Goal: Task Accomplishment & Management: Use online tool/utility

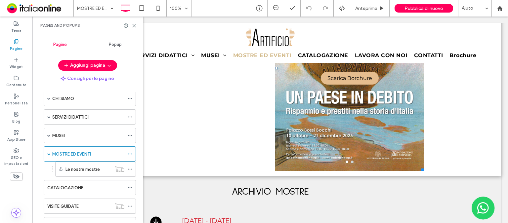
scroll to position [1228, 0]
click at [134, 24] on icon at bounding box center [134, 25] width 5 height 5
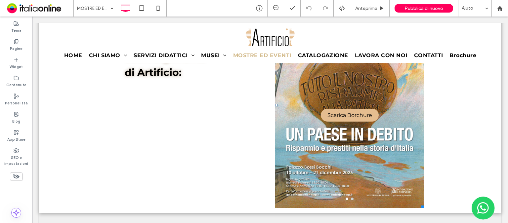
scroll to position [1184, 0]
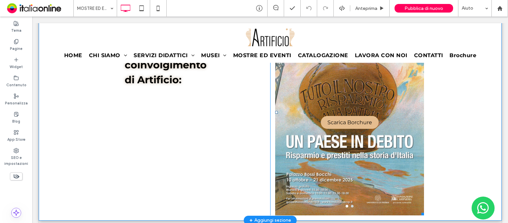
click at [364, 98] on div "Scarica Borchure Scarica Borchure" at bounding box center [349, 116] width 149 height 175
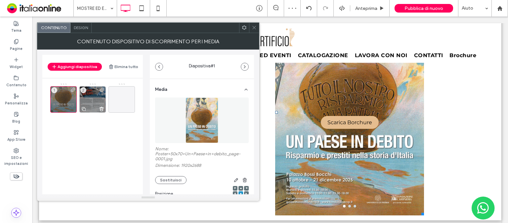
click at [90, 104] on div "2" at bounding box center [92, 99] width 26 height 26
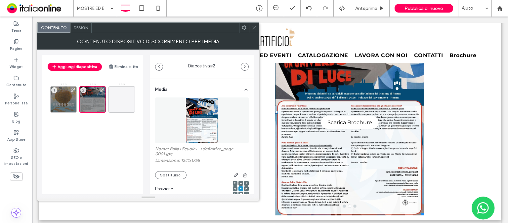
click at [346, 119] on span "Scarica Brochure" at bounding box center [349, 122] width 45 height 13
click at [61, 100] on div "1" at bounding box center [63, 99] width 26 height 26
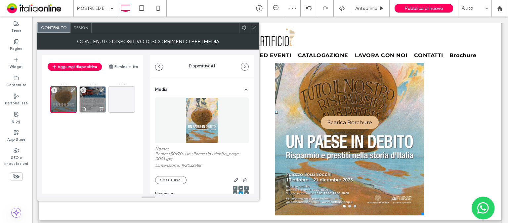
click at [87, 102] on div "2" at bounding box center [92, 99] width 26 height 26
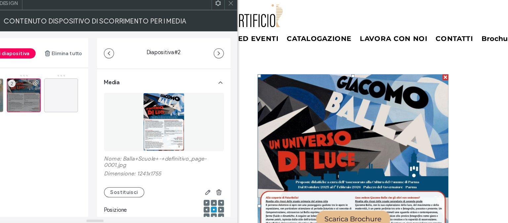
scroll to position [1111, 0]
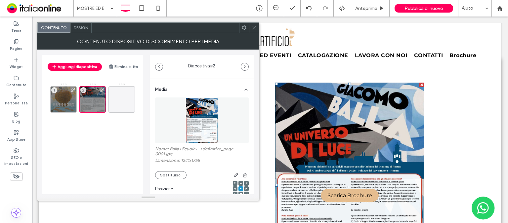
drag, startPoint x: 255, startPoint y: 26, endPoint x: 243, endPoint y: 127, distance: 100.8
click at [255, 26] on use at bounding box center [253, 27] width 3 height 3
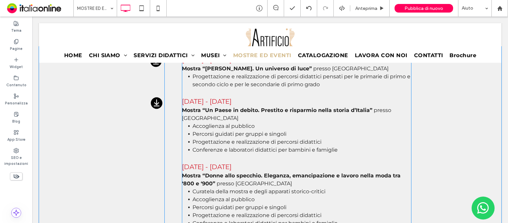
scroll to position [1390, 0]
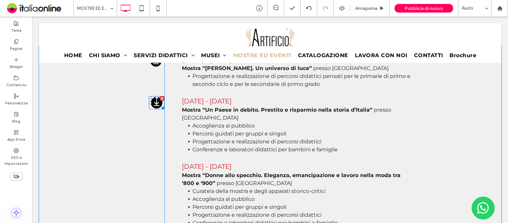
click at [153, 100] on icon at bounding box center [157, 103] width 12 height 12
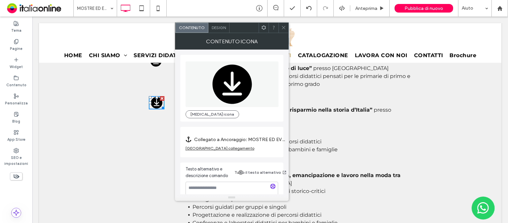
click at [216, 148] on div "Rimuovi collegamento" at bounding box center [219, 148] width 69 height 5
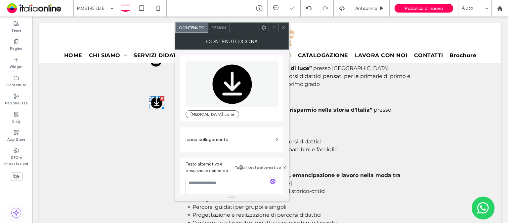
click at [212, 141] on label "Icona collegamento" at bounding box center [229, 140] width 88 height 12
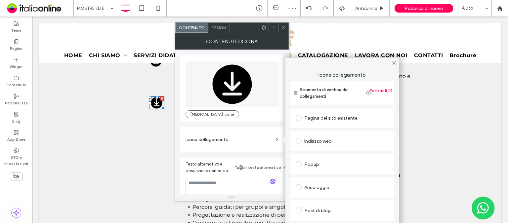
scroll to position [39, 0]
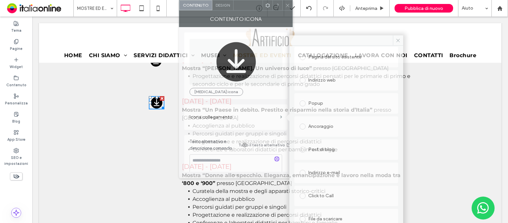
drag, startPoint x: 242, startPoint y: 28, endPoint x: 245, endPoint y: -38, distance: 65.8
click at [245, 0] on html ".wqwq-1{fill:#231f20;} .cls-1q, .cls-2q { fill-rule: evenodd; } .cls-2q { fill:…" at bounding box center [254, 111] width 508 height 223
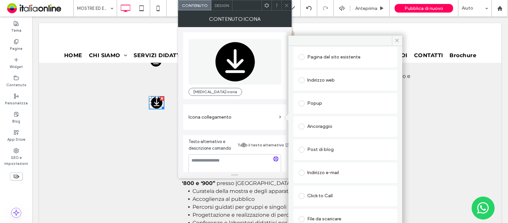
click at [301, 217] on span at bounding box center [301, 219] width 6 height 6
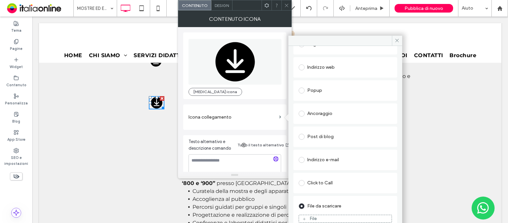
click at [301, 217] on div "File" at bounding box center [345, 219] width 93 height 6
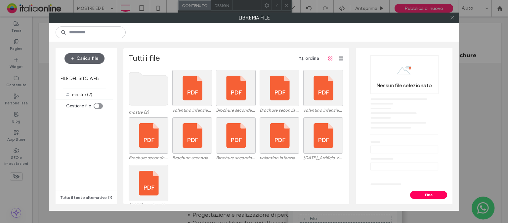
click at [450, 19] on icon at bounding box center [452, 17] width 5 height 5
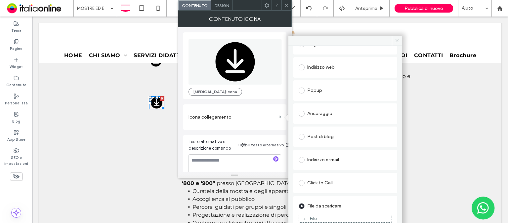
click at [287, 3] on icon at bounding box center [286, 5] width 5 height 5
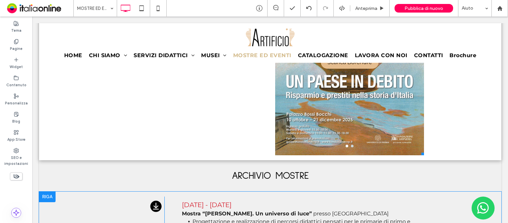
scroll to position [1227, 0]
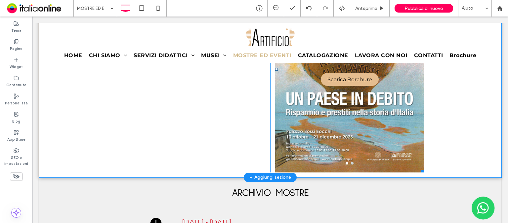
click at [332, 108] on div "Scarica Borchure Scarica Borchure" at bounding box center [349, 73] width 149 height 175
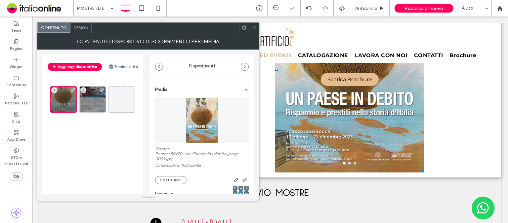
click at [196, 108] on img at bounding box center [201, 121] width 33 height 46
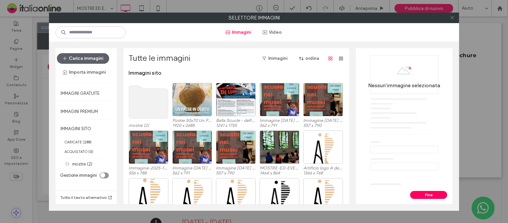
click at [453, 18] on icon at bounding box center [452, 17] width 5 height 5
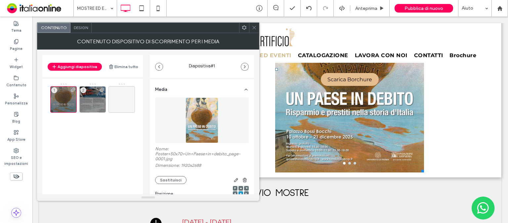
click at [208, 112] on img at bounding box center [201, 121] width 33 height 46
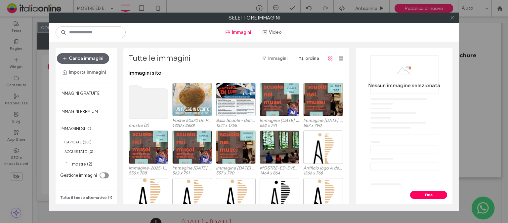
click at [452, 17] on icon at bounding box center [452, 17] width 5 height 5
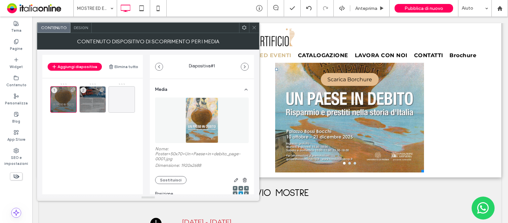
click at [256, 30] on div at bounding box center [254, 28] width 10 height 10
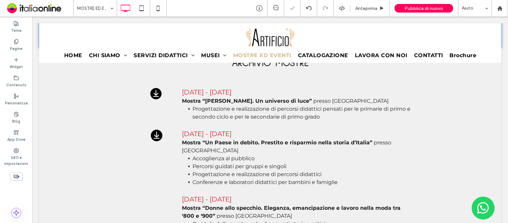
scroll to position [1362, 0]
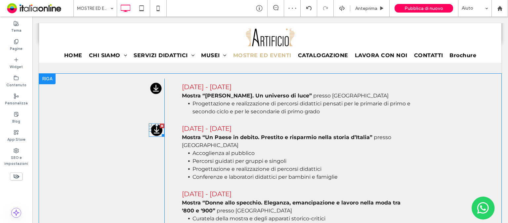
click at [151, 130] on icon at bounding box center [157, 130] width 12 height 12
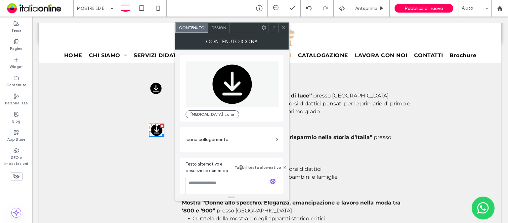
click at [227, 141] on label "Icona collegamento" at bounding box center [229, 140] width 88 height 12
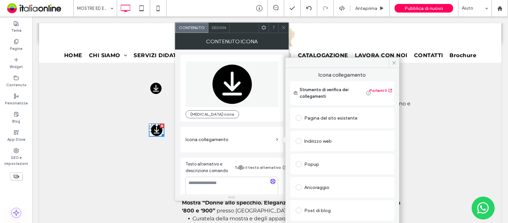
scroll to position [39, 0]
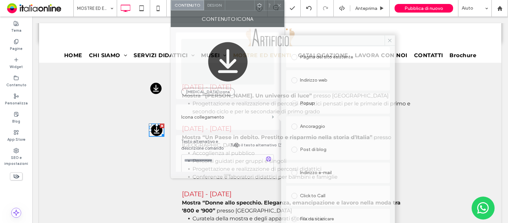
drag, startPoint x: 242, startPoint y: 28, endPoint x: 238, endPoint y: -47, distance: 74.8
click at [238, 0] on html ".wqwq-1{fill:#231f20;} .cls-1q, .cls-2q { fill-rule: evenodd; } .cls-2q { fill:…" at bounding box center [254, 111] width 508 height 223
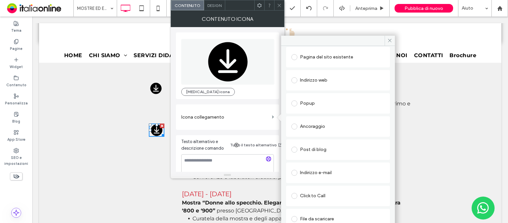
click at [294, 216] on span at bounding box center [294, 219] width 6 height 6
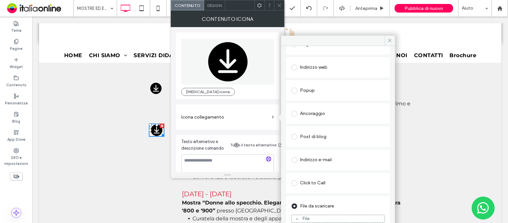
click at [294, 216] on div "File" at bounding box center [338, 219] width 93 height 6
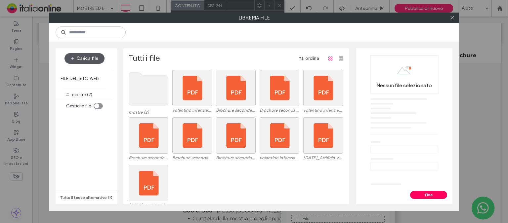
click at [85, 60] on button "Carica file" at bounding box center [84, 58] width 40 height 11
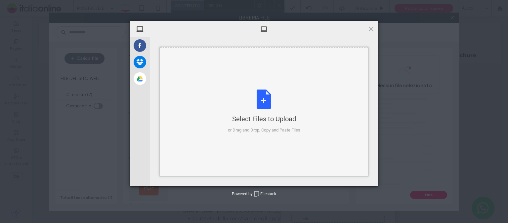
click at [287, 48] on div "Select Files to Upload or Drag and Drop, Copy and Paste Files" at bounding box center [264, 111] width 208 height 129
click at [373, 27] on span at bounding box center [370, 28] width 7 height 7
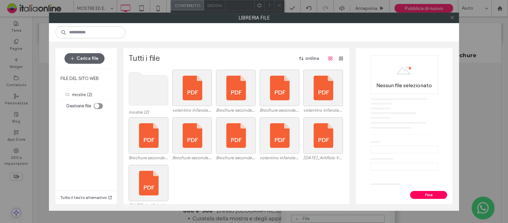
click at [453, 19] on use at bounding box center [451, 17] width 3 height 3
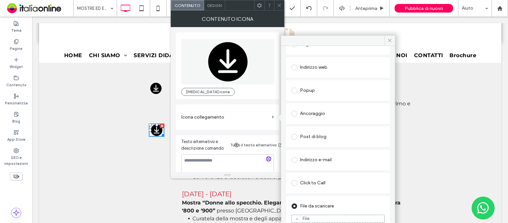
click at [309, 217] on div "File" at bounding box center [305, 219] width 7 height 6
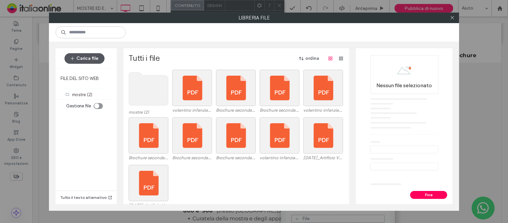
click at [82, 58] on button "Carica file" at bounding box center [84, 58] width 40 height 11
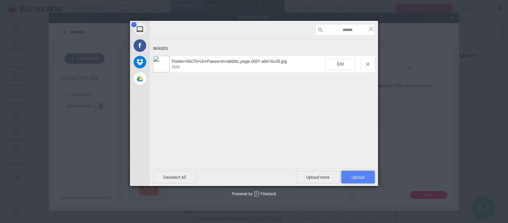
click at [353, 177] on span "Upload 1" at bounding box center [357, 177] width 13 height 5
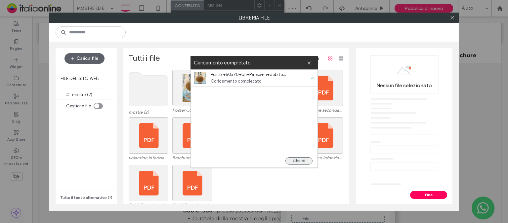
click at [298, 160] on button "Chiudi" at bounding box center [298, 160] width 27 height 7
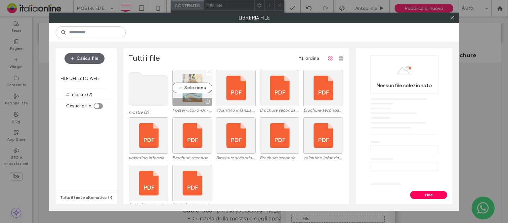
click at [192, 90] on div "Seleziona" at bounding box center [192, 88] width 40 height 36
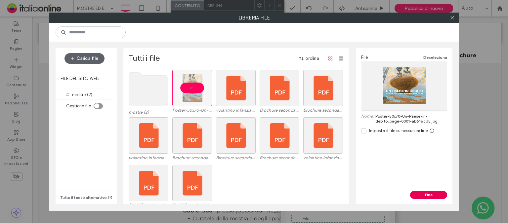
click at [433, 196] on button "Fine" at bounding box center [428, 195] width 37 height 8
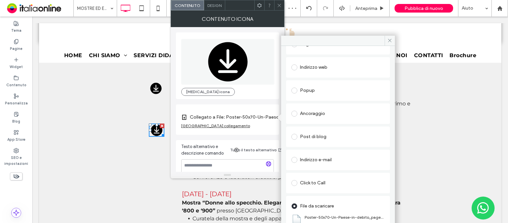
click at [157, 89] on icon at bounding box center [155, 88] width 11 height 11
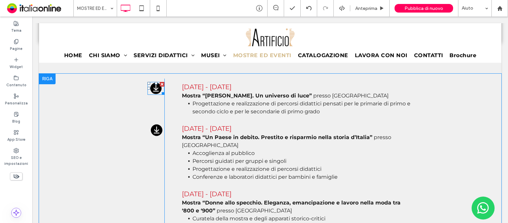
click at [157, 89] on icon at bounding box center [155, 88] width 11 height 11
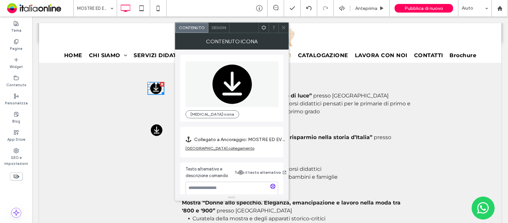
click at [203, 147] on div "Rimuovi collegamento" at bounding box center [219, 148] width 69 height 5
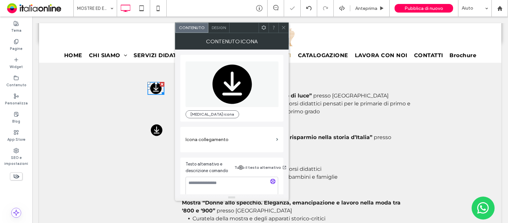
scroll to position [7, 0]
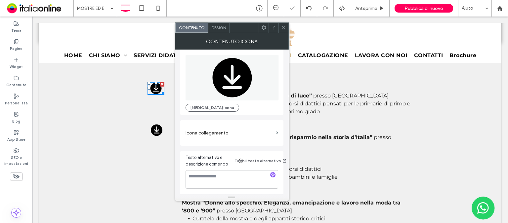
click at [275, 130] on section "Icona collegamento" at bounding box center [231, 133] width 93 height 19
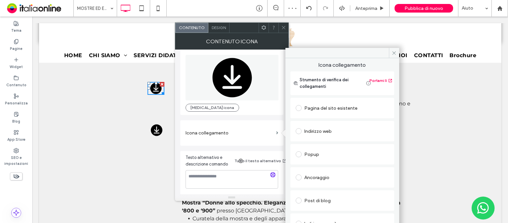
scroll to position [39, 0]
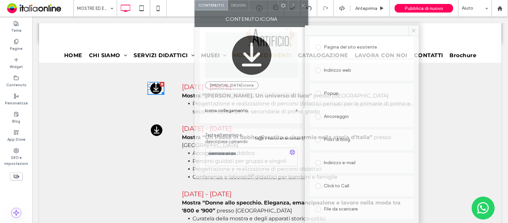
drag, startPoint x: 241, startPoint y: 29, endPoint x: 263, endPoint y: -36, distance: 68.9
click at [263, 0] on html ".wqwq-1{fill:#231f20;} .cls-1q, .cls-2q { fill-rule: evenodd; } .cls-2q { fill:…" at bounding box center [254, 111] width 508 height 223
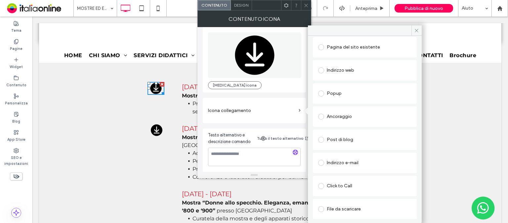
click at [326, 207] on label at bounding box center [322, 209] width 9 height 6
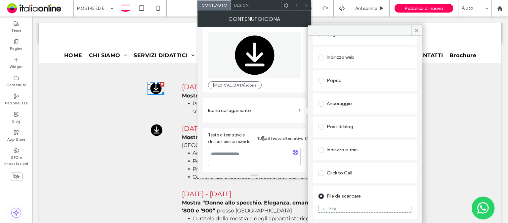
scroll to position [52, 0]
click at [323, 210] on icon at bounding box center [324, 209] width 4 height 4
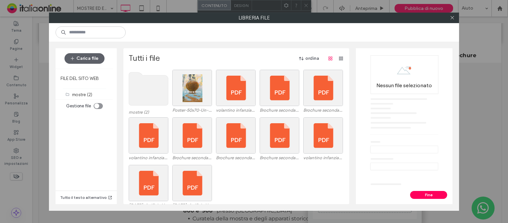
drag, startPoint x: 87, startPoint y: 60, endPoint x: 418, endPoint y: 1, distance: 336.1
click at [87, 60] on button "Carica file" at bounding box center [84, 58] width 40 height 11
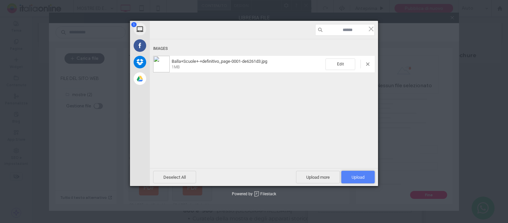
click at [353, 179] on span "Upload 1" at bounding box center [357, 177] width 13 height 5
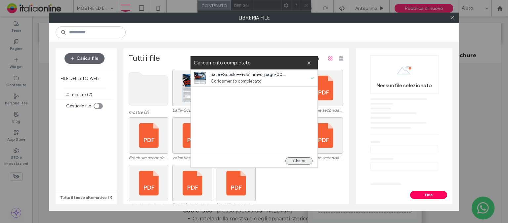
click at [301, 161] on button "Chiudi" at bounding box center [298, 160] width 27 height 7
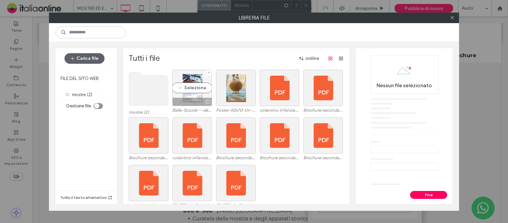
click at [189, 92] on div "Seleziona" at bounding box center [192, 88] width 40 height 36
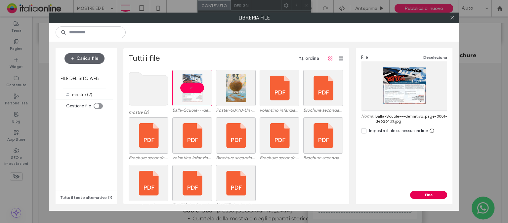
click at [429, 192] on button "Fine" at bounding box center [428, 195] width 37 height 8
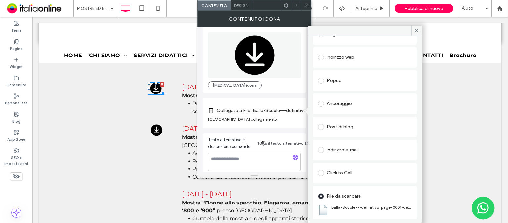
drag, startPoint x: 99, startPoint y: 125, endPoint x: 354, endPoint y: 106, distance: 255.6
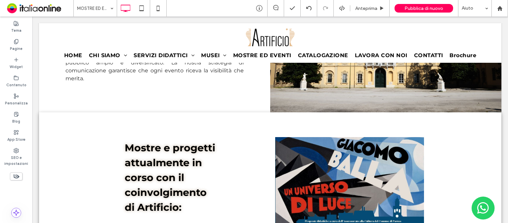
scroll to position [1055, 0]
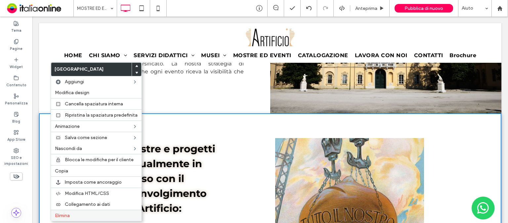
click at [79, 210] on div "Elimina" at bounding box center [96, 215] width 91 height 11
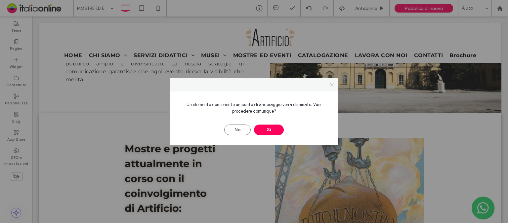
click at [332, 86] on icon at bounding box center [331, 84] width 5 height 5
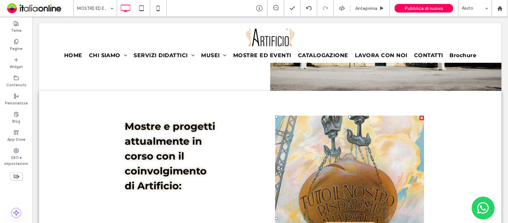
scroll to position [1078, 0]
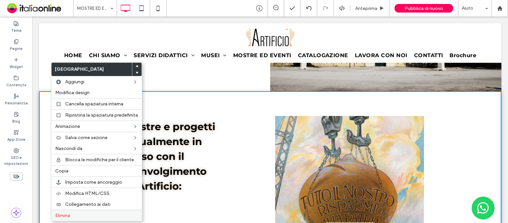
click at [80, 215] on label "Elimina" at bounding box center [96, 216] width 83 height 6
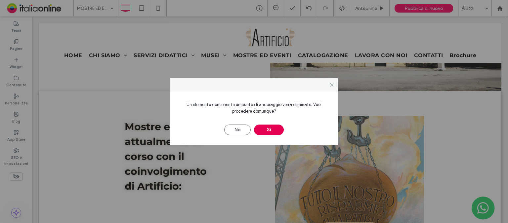
click at [265, 133] on button "Sì" at bounding box center [269, 130] width 30 height 11
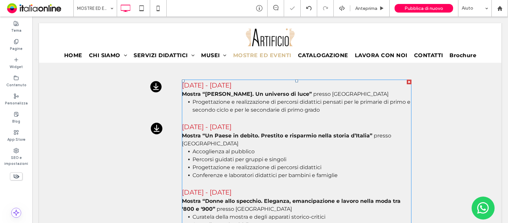
scroll to position [1128, 0]
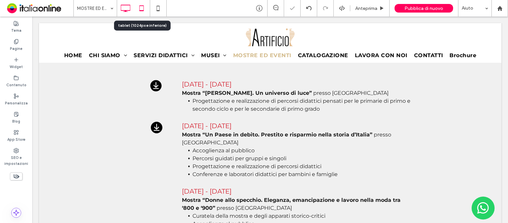
click at [142, 7] on icon at bounding box center [141, 8] width 13 height 13
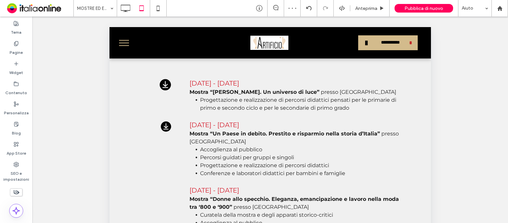
scroll to position [1338, 0]
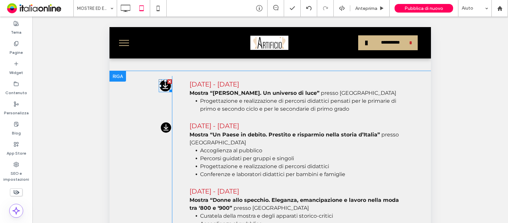
click at [163, 79] on icon at bounding box center [165, 85] width 13 height 13
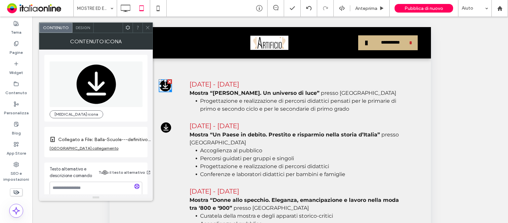
click at [148, 28] on use at bounding box center [147, 27] width 3 height 3
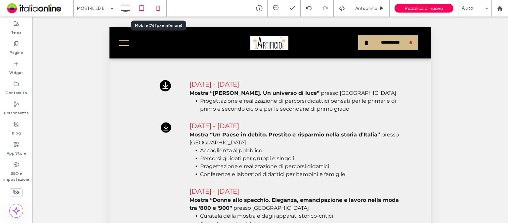
click at [158, 5] on icon at bounding box center [157, 8] width 13 height 13
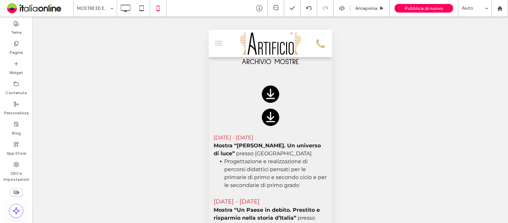
scroll to position [1809, 0]
click at [271, 103] on icon at bounding box center [270, 94] width 18 height 18
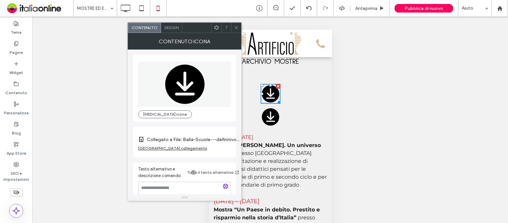
click at [236, 28] on icon at bounding box center [236, 27] width 5 height 5
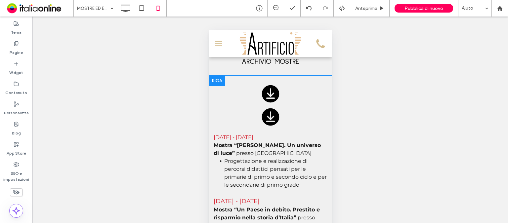
click at [218, 86] on div at bounding box center [216, 81] width 17 height 11
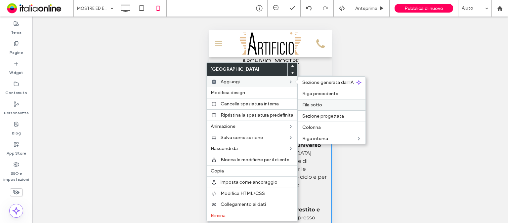
click at [317, 101] on div "Fila sotto" at bounding box center [331, 104] width 67 height 11
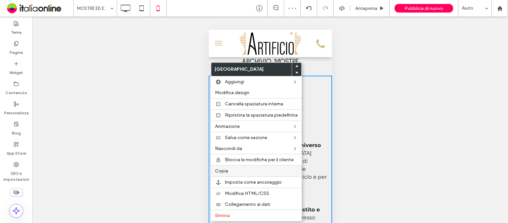
click at [235, 169] on label "Copia" at bounding box center [256, 171] width 83 height 6
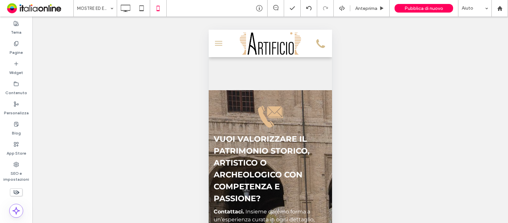
scroll to position [4612, 0]
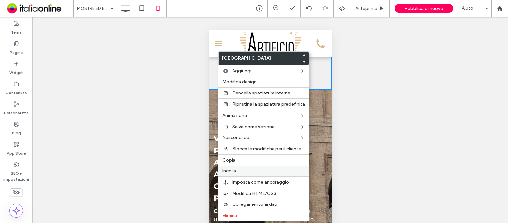
click at [239, 168] on label "Incolla" at bounding box center [263, 171] width 83 height 6
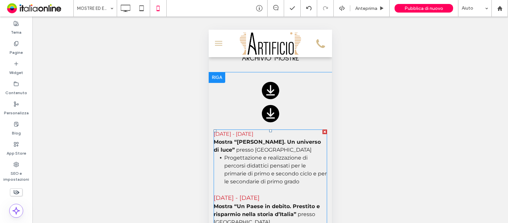
scroll to position [1805, 0]
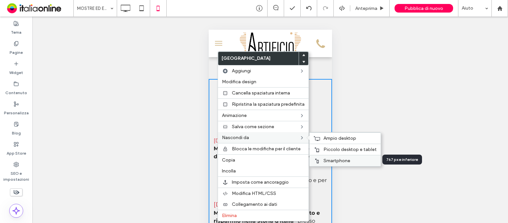
click at [325, 161] on span "Smartphone" at bounding box center [336, 161] width 27 height 6
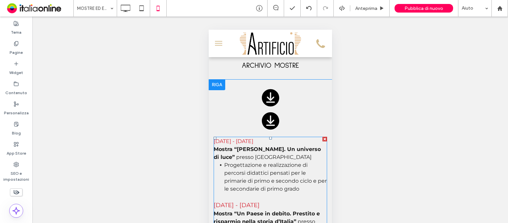
scroll to position [1806, 0]
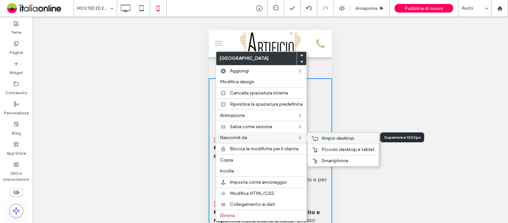
click at [325, 137] on span "Ampio desktop" at bounding box center [337, 139] width 33 height 6
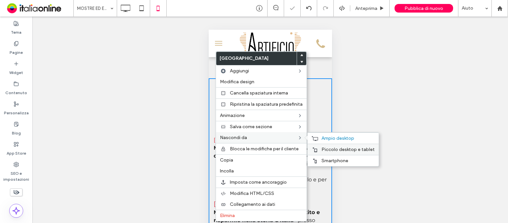
click at [330, 147] on span "Piccolo desktop e tablet" at bounding box center [347, 150] width 53 height 6
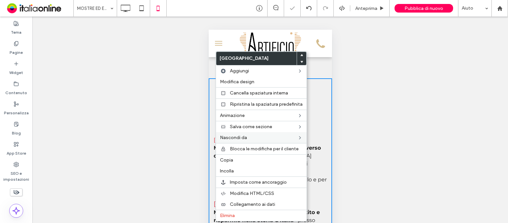
click at [393, 136] on div "Mostrare? Sì Mostrare? Sì Mostrare? Sì Mostrare? Sì Mostrare? Sì Mostrare? Sì M…" at bounding box center [269, 128] width 475 height 223
click at [338, 129] on div "Mostrare? Sì Mostrare? Sì Mostrare? Sì Mostrare? Sì Mostrare? Sì Mostrare? Sì M…" at bounding box center [269, 128] width 475 height 223
click at [155, 129] on div "Mostrare? Sì Mostrare? Sì Mostrare? Sì Mostrare? Sì Mostrare? Sì Mostrare? Sì M…" at bounding box center [269, 128] width 475 height 223
click at [216, 133] on div "Click To Paste Click To Paste" at bounding box center [269, 108] width 123 height 50
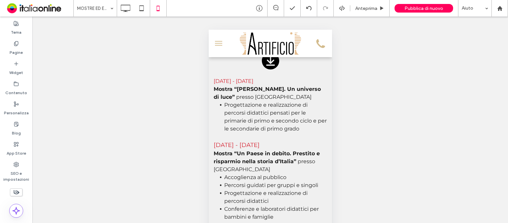
scroll to position [1864, 0]
click at [269, 47] on icon at bounding box center [270, 39] width 18 height 18
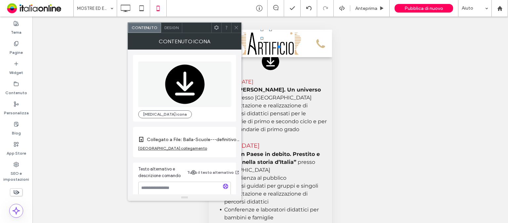
click at [234, 27] on icon at bounding box center [236, 27] width 5 height 5
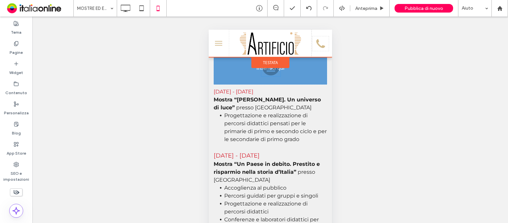
drag, startPoint x: 263, startPoint y: 74, endPoint x: 285, endPoint y: 102, distance: 35.8
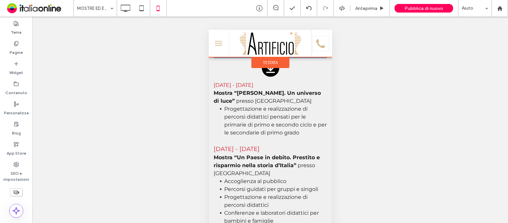
drag, startPoint x: 268, startPoint y: 67, endPoint x: 285, endPoint y: 70, distance: 17.1
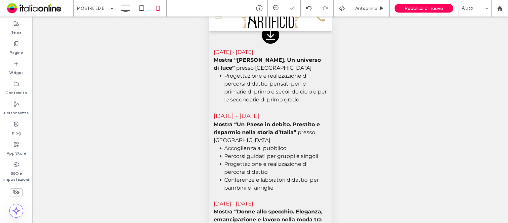
scroll to position [34, 0]
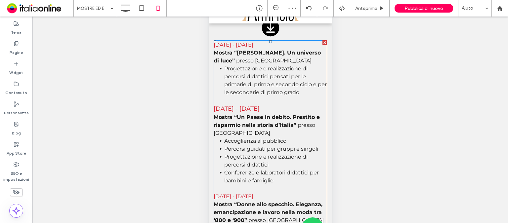
click at [313, 97] on li "Progettazione e realizzazione di percorsi didattici pensati per le primarie di …" at bounding box center [275, 81] width 103 height 32
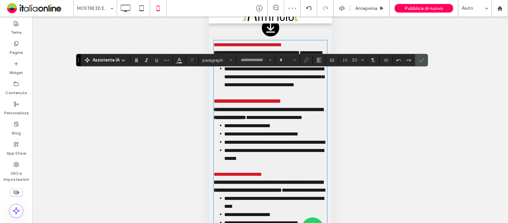
type input "**********"
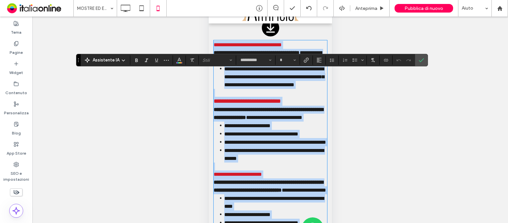
click at [267, 97] on p at bounding box center [269, 93] width 113 height 8
type input "**"
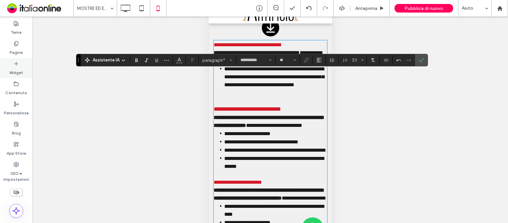
click at [18, 69] on label "Widget" at bounding box center [16, 70] width 14 height 9
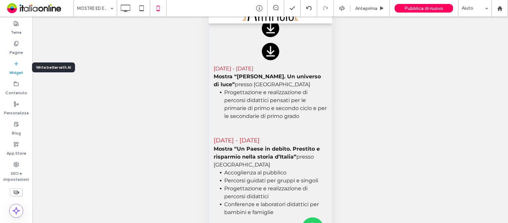
scroll to position [1840, 0]
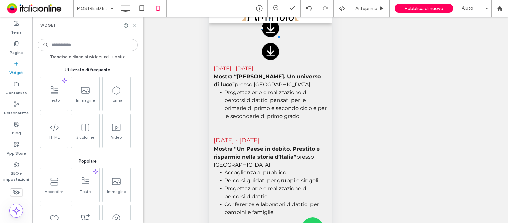
click at [271, 37] on icon at bounding box center [270, 29] width 18 height 18
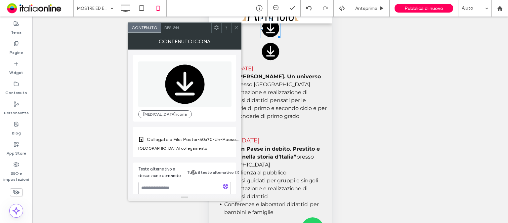
click at [237, 30] on span at bounding box center [236, 28] width 5 height 10
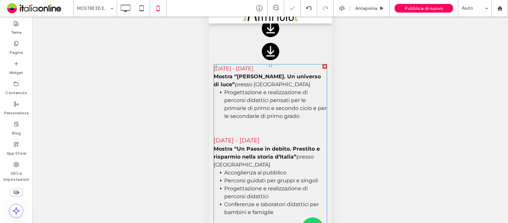
click at [243, 136] on p at bounding box center [269, 132] width 113 height 8
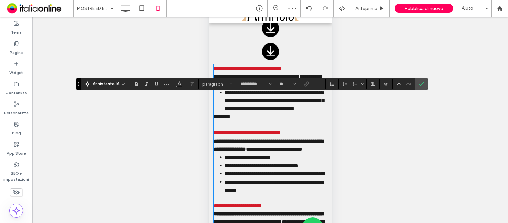
scroll to position [0, 0]
click at [227, 119] on span "********" at bounding box center [221, 116] width 17 height 5
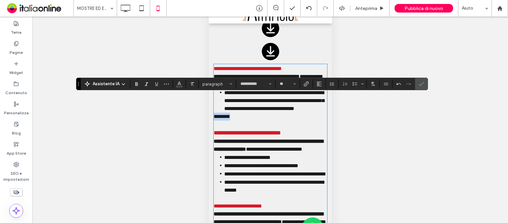
click at [227, 119] on span "********" at bounding box center [221, 116] width 17 height 5
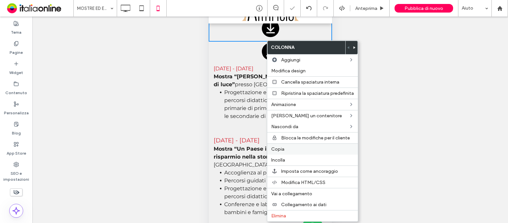
click at [287, 144] on div "Copia" at bounding box center [312, 148] width 91 height 11
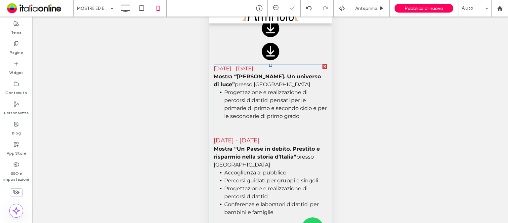
click at [254, 136] on p at bounding box center [269, 132] width 113 height 8
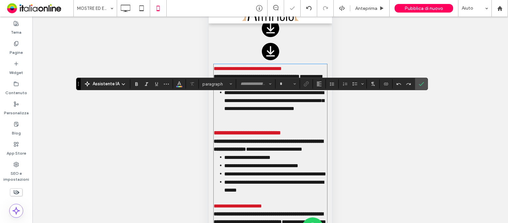
type input "**********"
type input "**"
drag, startPoint x: 254, startPoint y: 160, endPoint x: 229, endPoint y: 163, distance: 25.6
click at [229, 129] on p at bounding box center [269, 125] width 113 height 8
drag, startPoint x: 229, startPoint y: 163, endPoint x: 222, endPoint y: 162, distance: 6.4
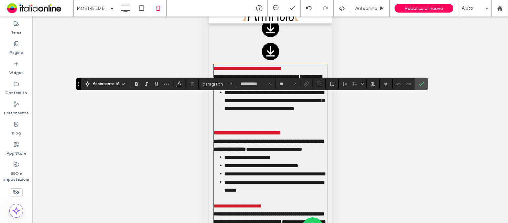
click at [222, 129] on p at bounding box center [269, 125] width 113 height 8
click at [419, 85] on use "Conferma" at bounding box center [421, 84] width 5 height 4
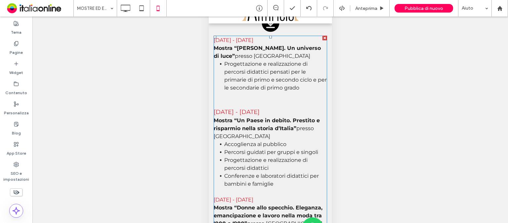
scroll to position [1868, 0]
click at [261, 61] on p "10 ottobre 2025 - 1 febbraio 2026 Mostra “Giacomo Balla. Un universo di luce” p…" at bounding box center [269, 49] width 113 height 24
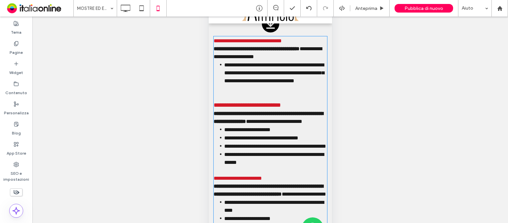
click at [261, 61] on p "**********" at bounding box center [269, 49] width 113 height 24
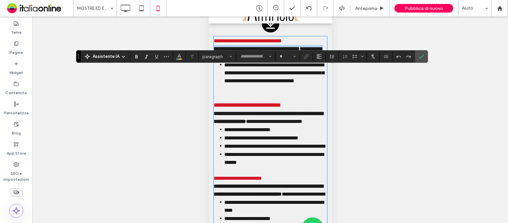
type input "**********"
click at [261, 61] on p "**********" at bounding box center [269, 49] width 113 height 24
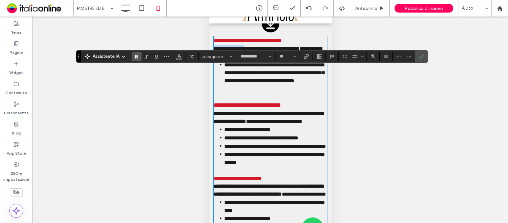
click at [313, 85] on li "**********" at bounding box center [275, 73] width 103 height 24
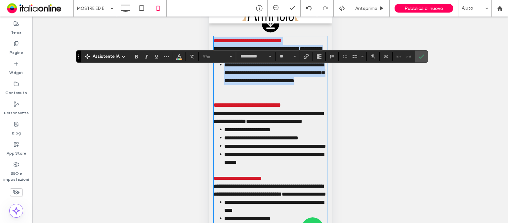
drag, startPoint x: 313, startPoint y: 122, endPoint x: 214, endPoint y: 76, distance: 109.6
copy div "**********"
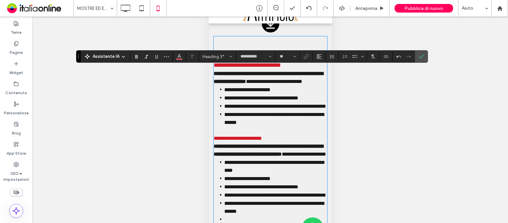
click at [214, 68] on span "**********" at bounding box center [246, 65] width 67 height 6
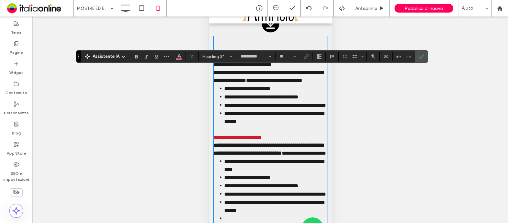
type input "**"
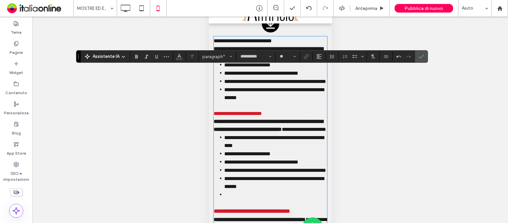
click at [231, 43] on span "**********" at bounding box center [242, 40] width 58 height 5
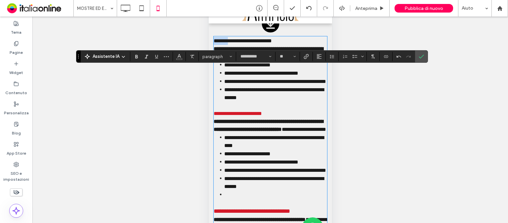
click at [231, 43] on span "**********" at bounding box center [242, 40] width 58 height 5
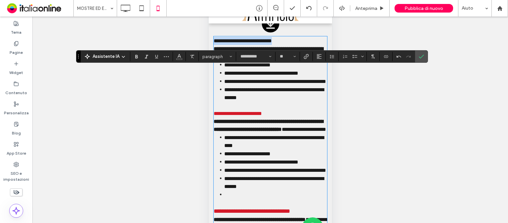
drag, startPoint x: 293, startPoint y: 73, endPoint x: 213, endPoint y: 71, distance: 80.0
click at [179, 56] on use "Colore" at bounding box center [179, 56] width 4 height 4
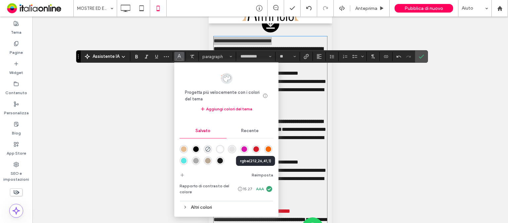
click at [255, 152] on div "rgba(212,26,41,1)" at bounding box center [256, 149] width 6 height 6
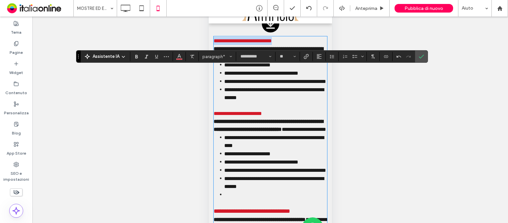
click at [293, 100] on span "**********" at bounding box center [273, 93] width 99 height 13
click at [422, 59] on icon "Conferma" at bounding box center [420, 56] width 5 height 5
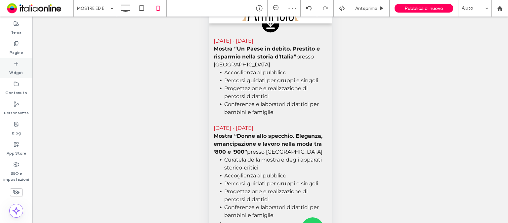
click at [17, 68] on label "Widget" at bounding box center [16, 70] width 14 height 9
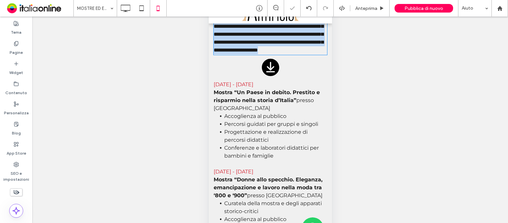
type input "**********"
type input "**"
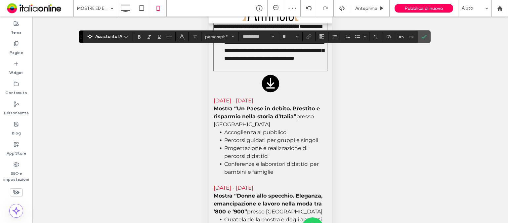
scroll to position [0, 0]
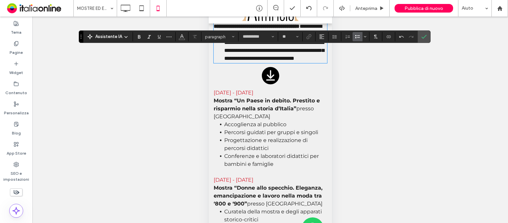
click at [239, 21] on span "**********" at bounding box center [247, 18] width 68 height 5
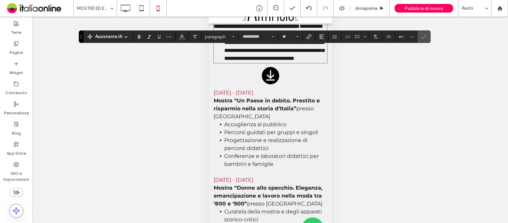
click at [239, 21] on span "**********" at bounding box center [247, 18] width 68 height 5
click at [281, 21] on span "**********" at bounding box center [247, 18] width 68 height 5
drag, startPoint x: 300, startPoint y: 50, endPoint x: 200, endPoint y: 50, distance: 99.5
click at [180, 38] on icon "Colore" at bounding box center [181, 35] width 5 height 5
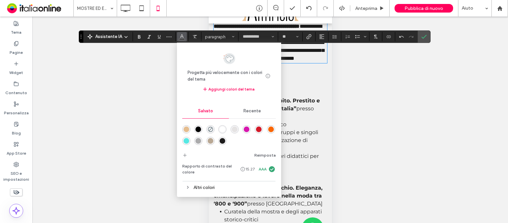
click at [256, 129] on div "rgba(212,26,41,1)" at bounding box center [259, 130] width 6 height 6
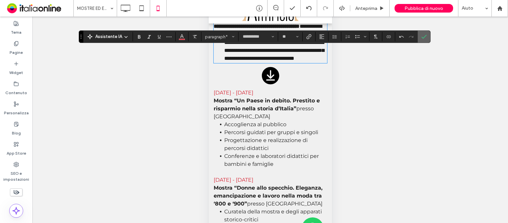
click at [426, 38] on label "Conferma" at bounding box center [424, 37] width 10 height 12
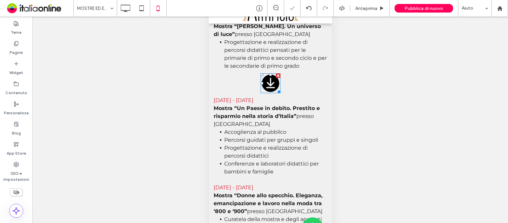
click at [263, 92] on icon at bounding box center [270, 84] width 18 height 18
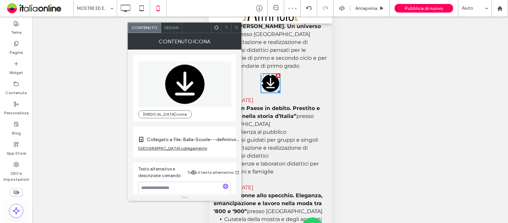
click at [237, 27] on icon at bounding box center [236, 27] width 5 height 5
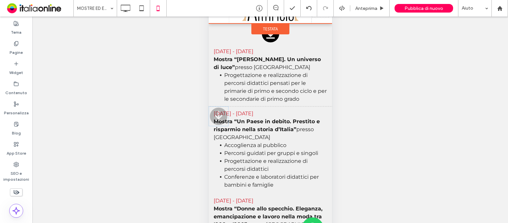
drag, startPoint x: 265, startPoint y: 120, endPoint x: 295, endPoint y: 41, distance: 83.9
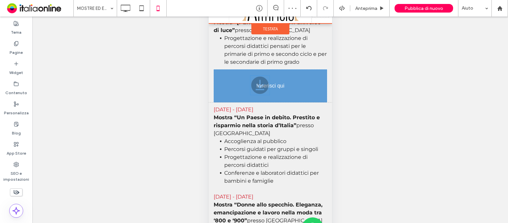
drag, startPoint x: 267, startPoint y: 51, endPoint x: 276, endPoint y: 115, distance: 65.5
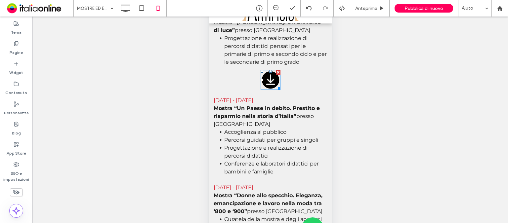
click at [261, 89] on icon at bounding box center [270, 80] width 18 height 18
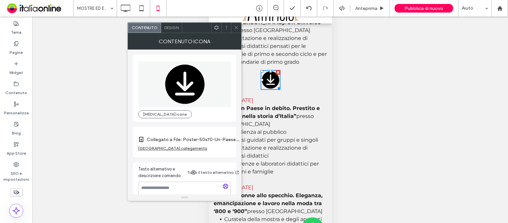
click at [237, 28] on icon at bounding box center [236, 27] width 5 height 5
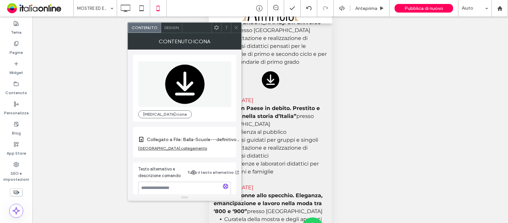
click at [235, 27] on icon at bounding box center [236, 27] width 5 height 5
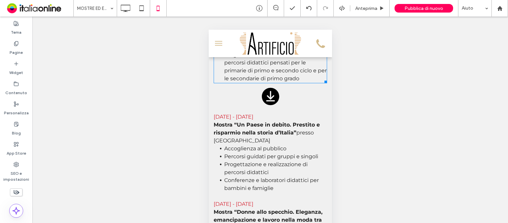
scroll to position [1882, 0]
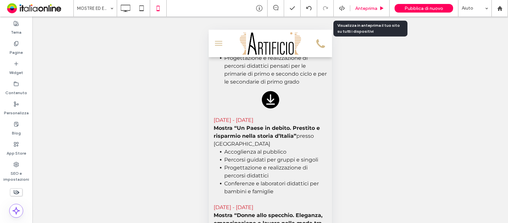
click at [359, 7] on span "Anteprima" at bounding box center [366, 9] width 22 height 6
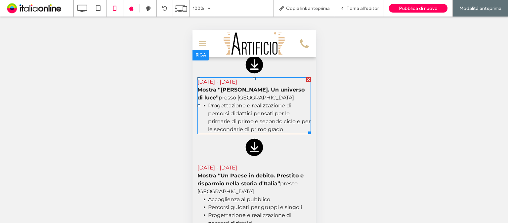
scroll to position [1834, 0]
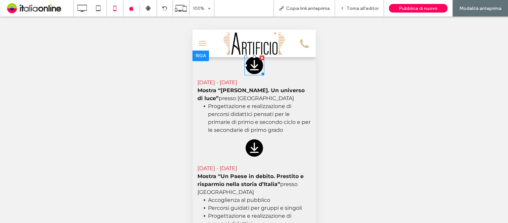
click at [245, 74] on icon at bounding box center [254, 66] width 18 height 18
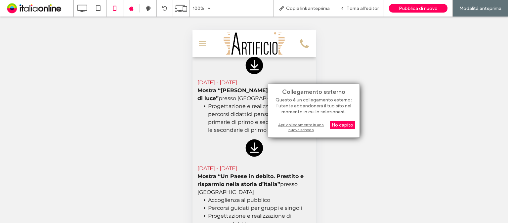
click at [285, 124] on div "Apri collegamento in una nuova scheda" at bounding box center [313, 127] width 83 height 12
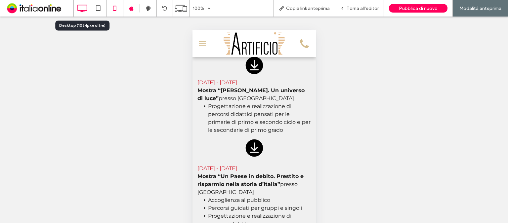
click at [83, 6] on icon at bounding box center [81, 8] width 13 height 13
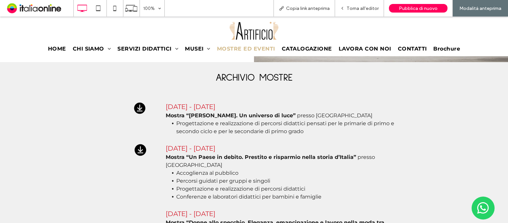
scroll to position [1050, 0]
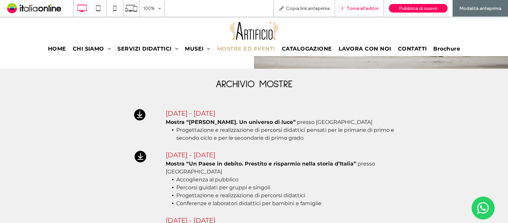
click at [347, 8] on div "Torna all'editor" at bounding box center [359, 9] width 49 height 6
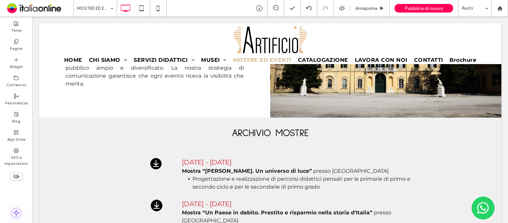
scroll to position [1074, 0]
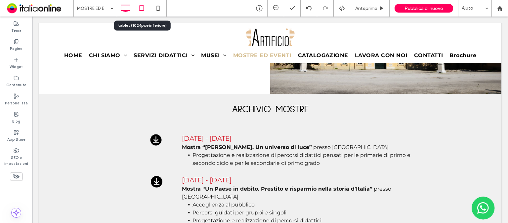
click at [145, 8] on icon at bounding box center [141, 8] width 13 height 13
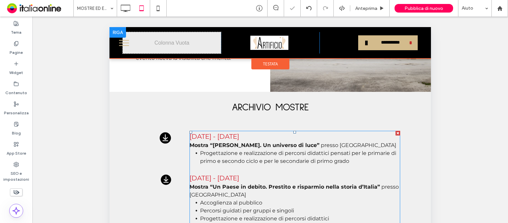
scroll to position [1286, 0]
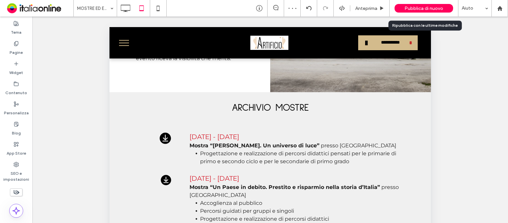
click at [414, 6] on span "Pubblica di nuovo" at bounding box center [423, 9] width 39 height 6
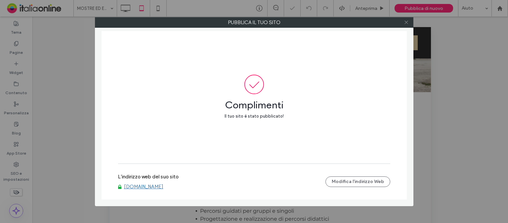
click at [407, 21] on use at bounding box center [405, 22] width 3 height 3
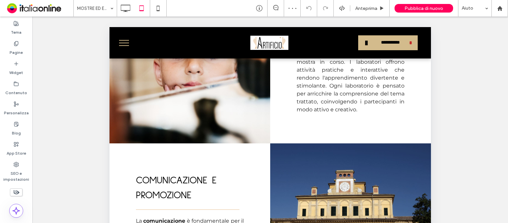
scroll to position [1059, 0]
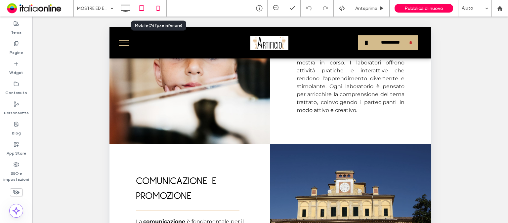
click at [157, 11] on icon at bounding box center [157, 8] width 13 height 13
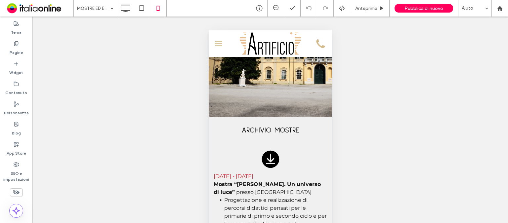
scroll to position [1739, 0]
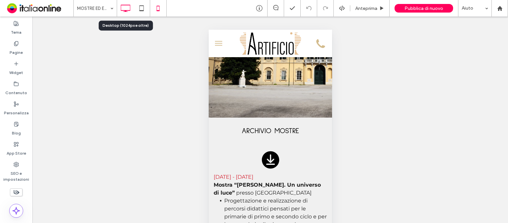
click at [125, 7] on icon at bounding box center [125, 8] width 13 height 13
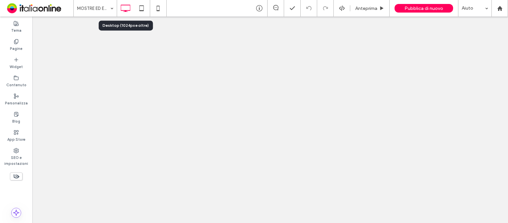
scroll to position [0, 0]
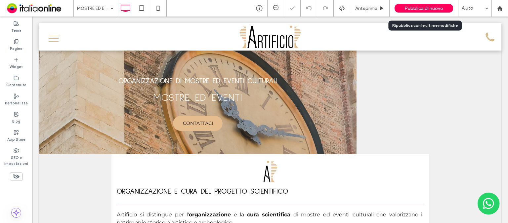
click at [407, 7] on span "Pubblica di nuovo" at bounding box center [423, 9] width 39 height 6
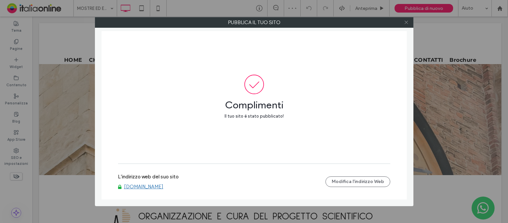
click at [408, 25] on span at bounding box center [406, 23] width 5 height 10
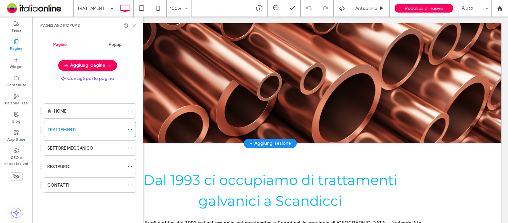
scroll to position [100, 0]
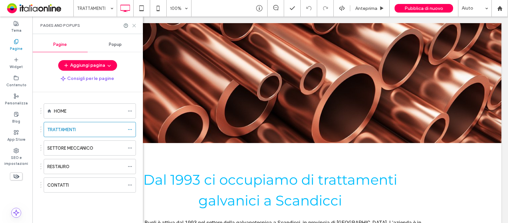
click at [135, 24] on use at bounding box center [134, 25] width 3 height 3
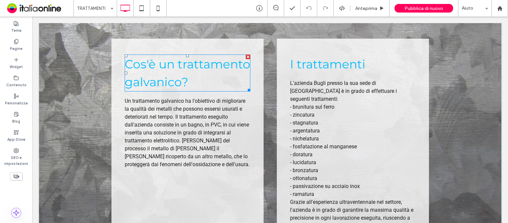
scroll to position [386, 0]
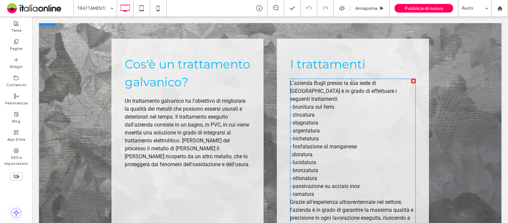
click at [310, 175] on div "- ottonatura" at bounding box center [353, 179] width 126 height 8
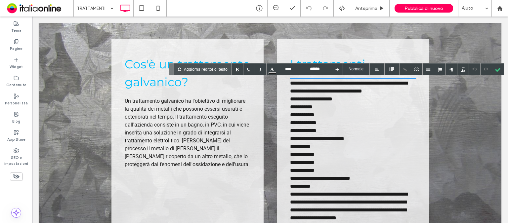
click at [310, 171] on div "**********" at bounding box center [353, 171] width 126 height 8
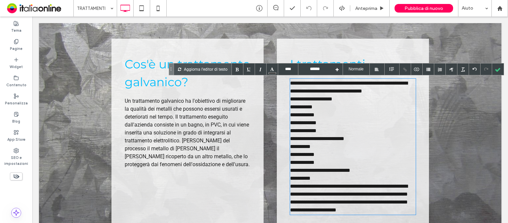
click at [303, 179] on div "**********" at bounding box center [353, 179] width 126 height 8
click at [500, 69] on div at bounding box center [498, 69] width 12 height 12
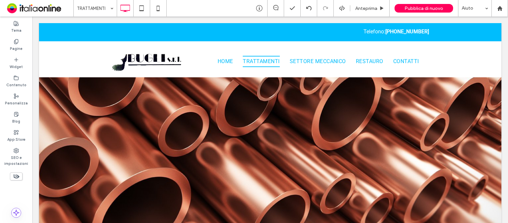
scroll to position [0, 0]
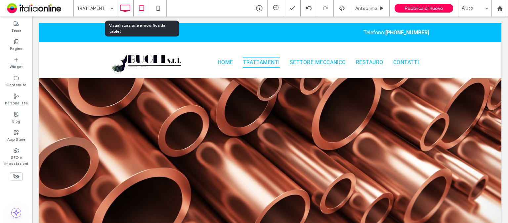
click at [140, 10] on icon at bounding box center [141, 8] width 13 height 13
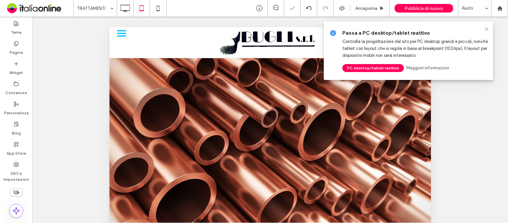
click at [488, 26] on icon at bounding box center [486, 28] width 5 height 5
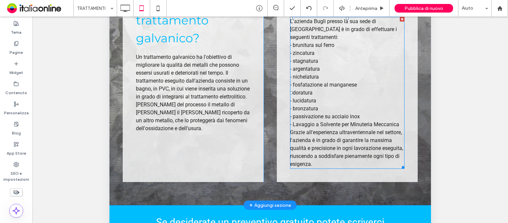
scroll to position [119, 0]
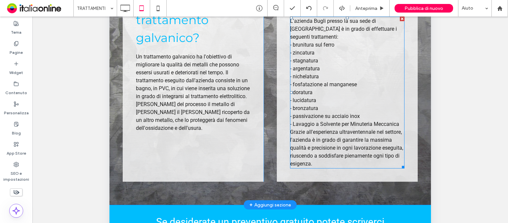
click at [292, 120] on div "- Lavaggio a Solvente per Minuteria Meccanica" at bounding box center [347, 124] width 114 height 8
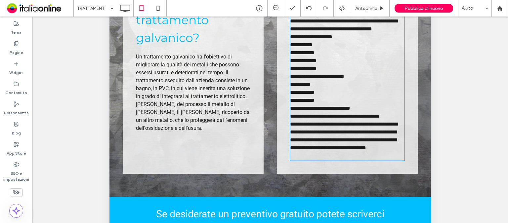
click at [292, 117] on div "**********" at bounding box center [346, 116] width 112 height 8
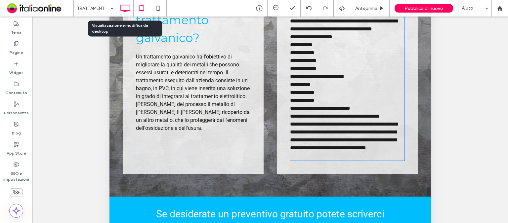
click at [125, 8] on icon at bounding box center [124, 8] width 13 height 13
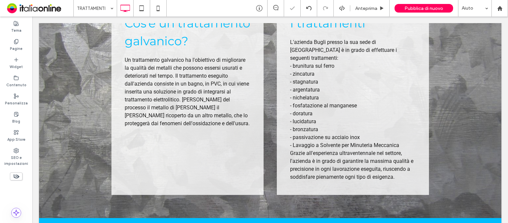
scroll to position [427, 0]
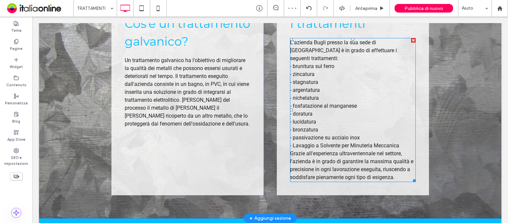
click at [294, 142] on div "- Lavaggio a Solvente per Minuteria Meccanica" at bounding box center [353, 146] width 126 height 8
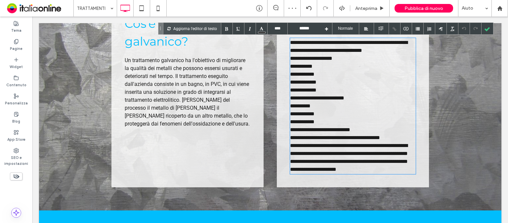
click at [294, 138] on div "**********" at bounding box center [353, 138] width 126 height 8
click at [158, 10] on use at bounding box center [157, 8] width 3 height 5
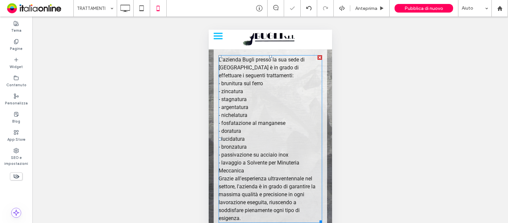
scroll to position [471, 0]
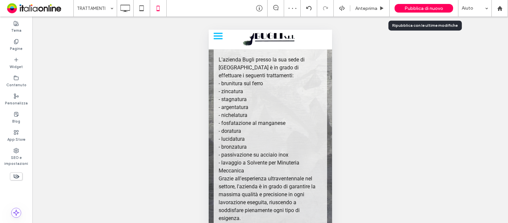
click at [405, 6] on div "Pubblica di nuovo" at bounding box center [423, 8] width 59 height 9
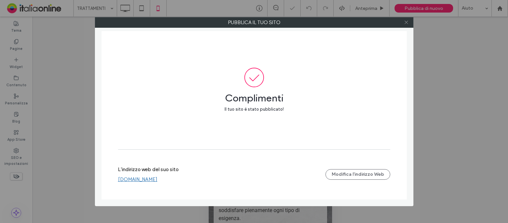
click at [406, 21] on icon at bounding box center [406, 22] width 5 height 5
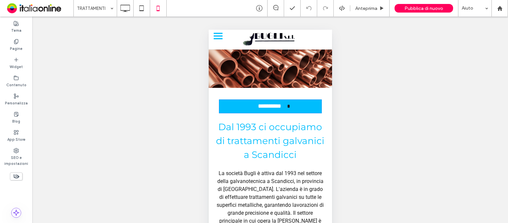
scroll to position [0, 0]
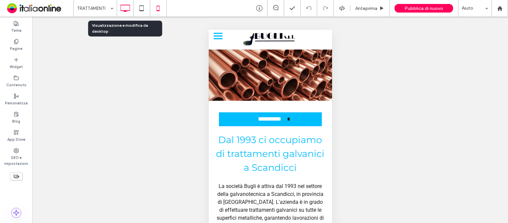
click at [121, 10] on use at bounding box center [125, 8] width 10 height 7
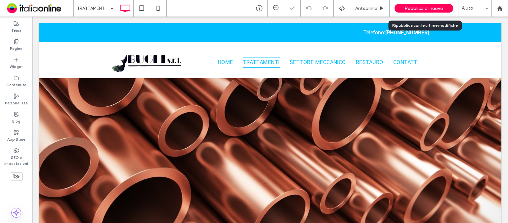
click at [410, 11] on span "Pubblica di nuovo" at bounding box center [423, 9] width 39 height 6
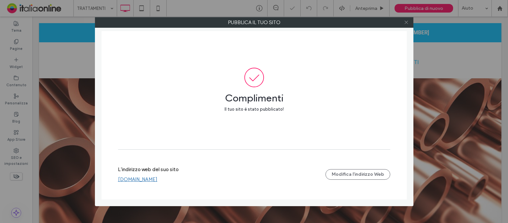
click at [407, 22] on use at bounding box center [405, 22] width 3 height 3
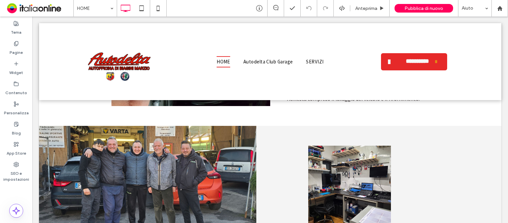
scroll to position [1375, 0]
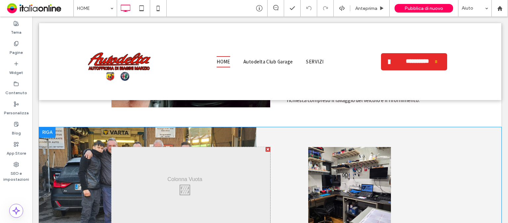
click at [265, 147] on div at bounding box center [267, 149] width 5 height 5
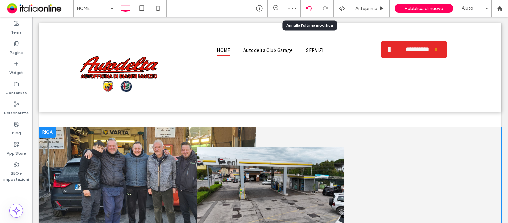
click at [309, 6] on use at bounding box center [308, 8] width 5 height 4
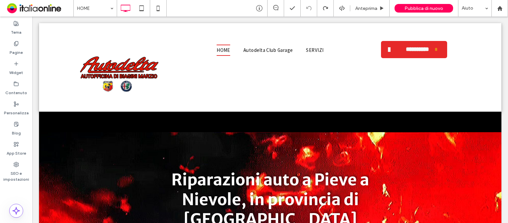
scroll to position [0, 0]
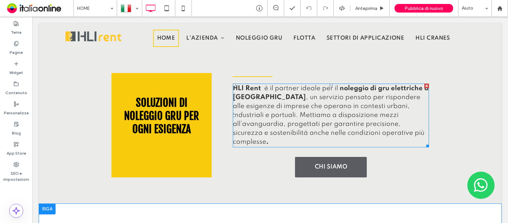
scroll to position [258, 0]
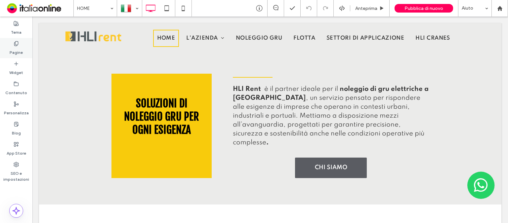
click at [17, 41] on use at bounding box center [16, 43] width 4 height 4
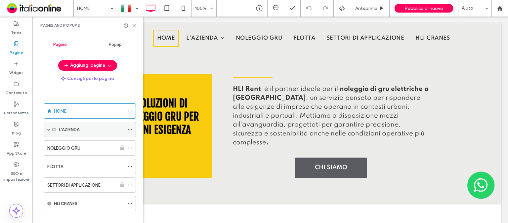
click at [101, 129] on div "L'AZIENDA" at bounding box center [91, 129] width 65 height 7
click at [50, 128] on span at bounding box center [48, 129] width 3 height 3
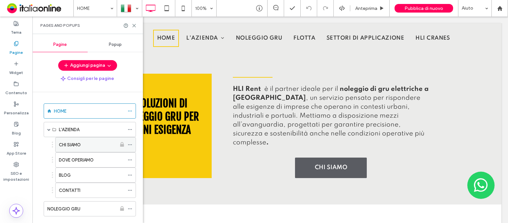
click at [74, 142] on label "CHI SIAMO" at bounding box center [70, 145] width 22 height 12
click at [133, 25] on icon at bounding box center [134, 25] width 5 height 5
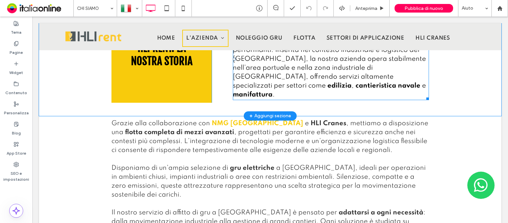
scroll to position [334, 0]
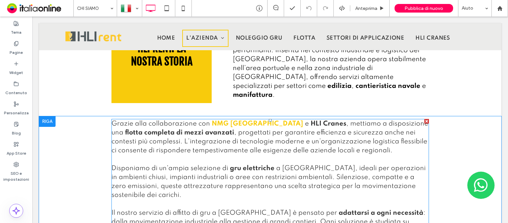
click at [303, 121] on span "e" at bounding box center [306, 124] width 7 height 7
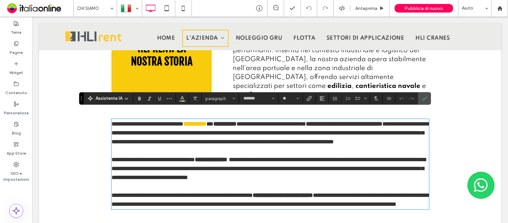
type input "*******"
type input "**"
click at [213, 121] on span "*" at bounding box center [209, 124] width 7 height 6
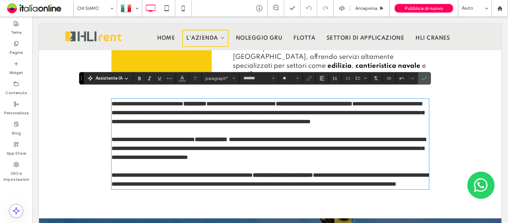
scroll to position [354, 0]
click at [166, 10] on icon at bounding box center [166, 8] width 13 height 13
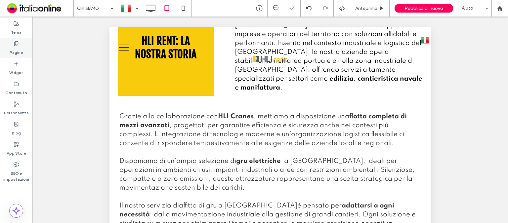
click at [16, 46] on label "Pagine" at bounding box center [16, 50] width 13 height 9
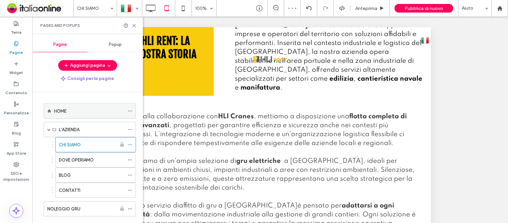
click at [70, 114] on div "HOME" at bounding box center [89, 111] width 70 height 7
click at [135, 24] on icon at bounding box center [134, 25] width 5 height 5
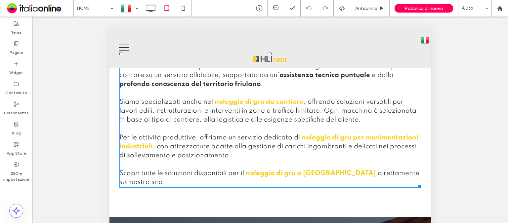
scroll to position [606, 0]
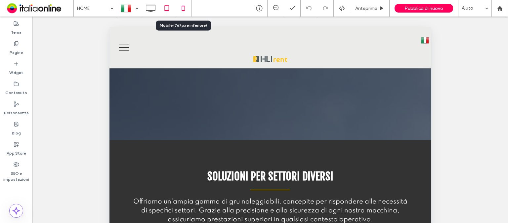
click at [184, 5] on icon at bounding box center [183, 8] width 13 height 13
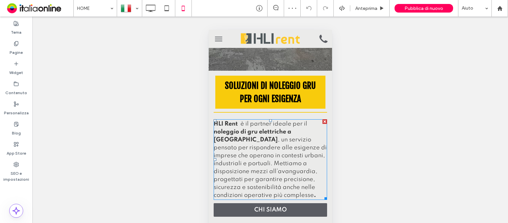
scroll to position [291, 0]
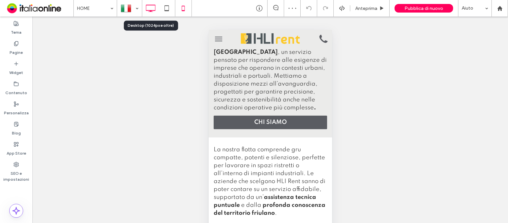
click at [147, 13] on icon at bounding box center [150, 8] width 13 height 13
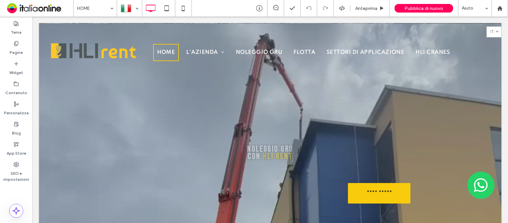
scroll to position [0, 0]
